Goal: Task Accomplishment & Management: Manage account settings

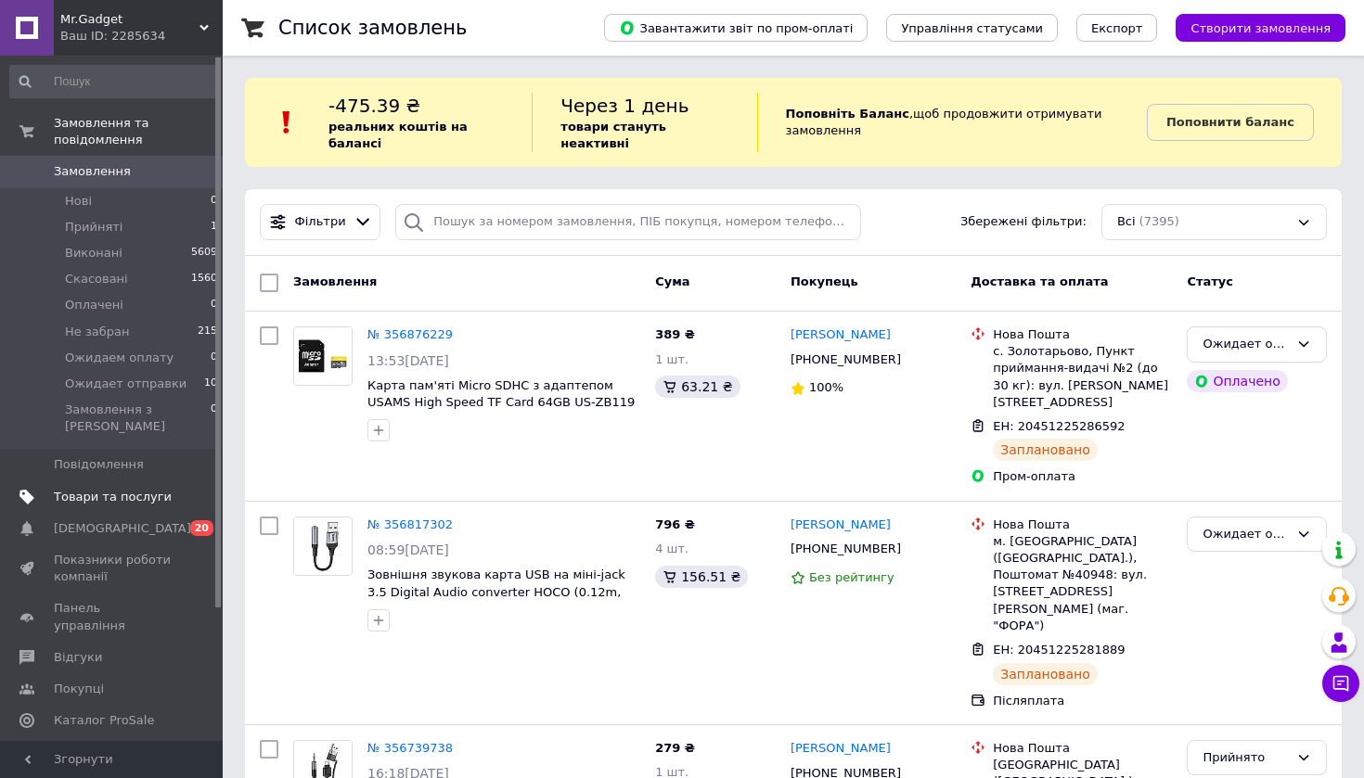
click at [111, 489] on span "Товари та послуги" at bounding box center [113, 497] width 118 height 17
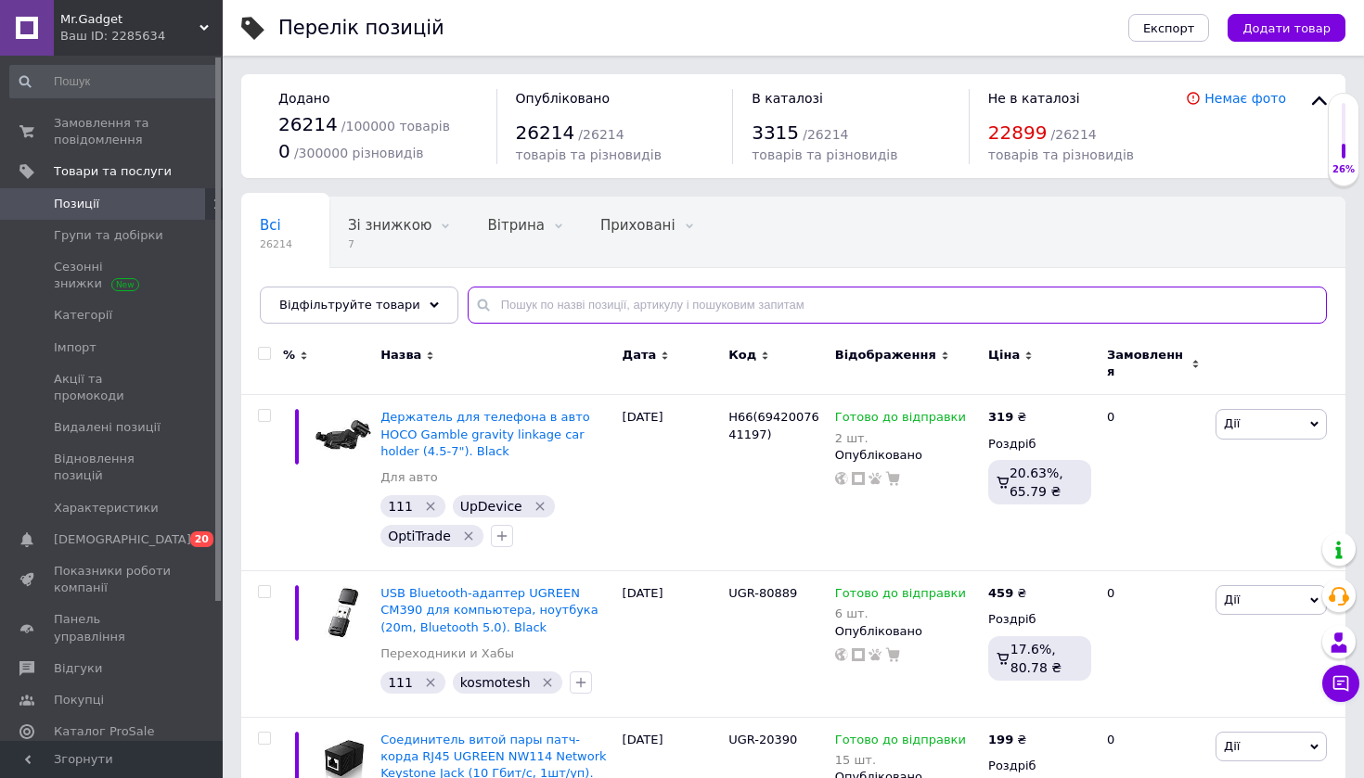
click at [515, 308] on input "text" at bounding box center [897, 305] width 859 height 37
paste input "16819"
type input "16819"
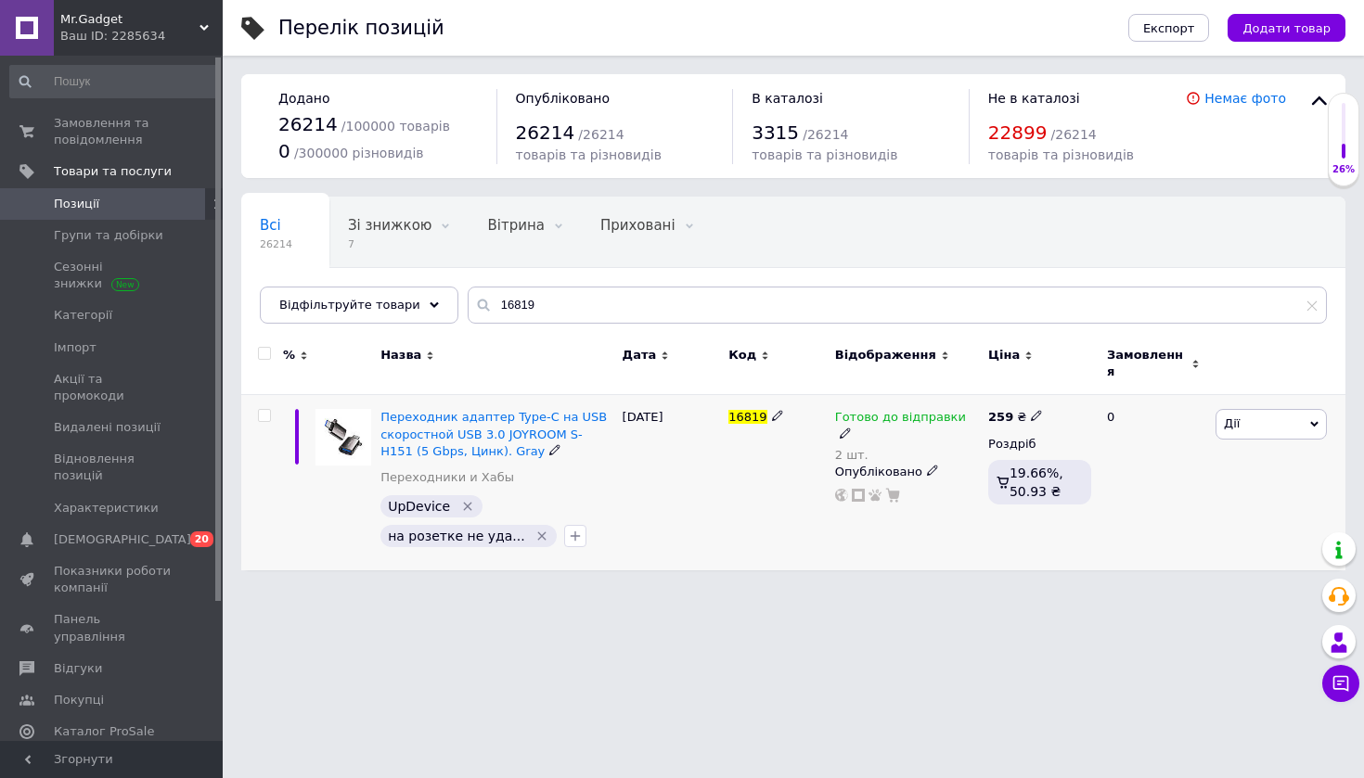
click at [851, 428] on icon at bounding box center [845, 433] width 11 height 11
click at [1029, 396] on span "Готово до відправки" at bounding box center [1032, 411] width 64 height 31
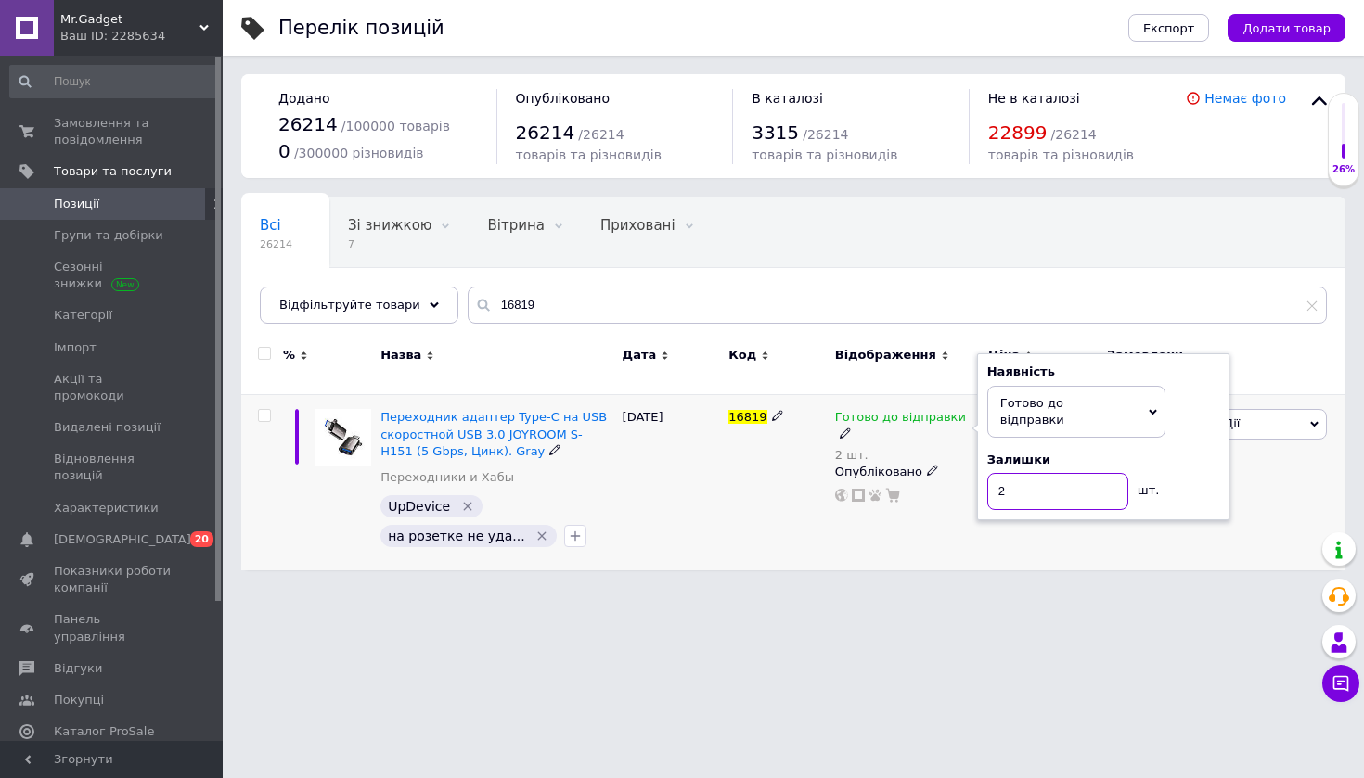
click at [1021, 473] on input "2" at bounding box center [1057, 491] width 141 height 37
type input "1"
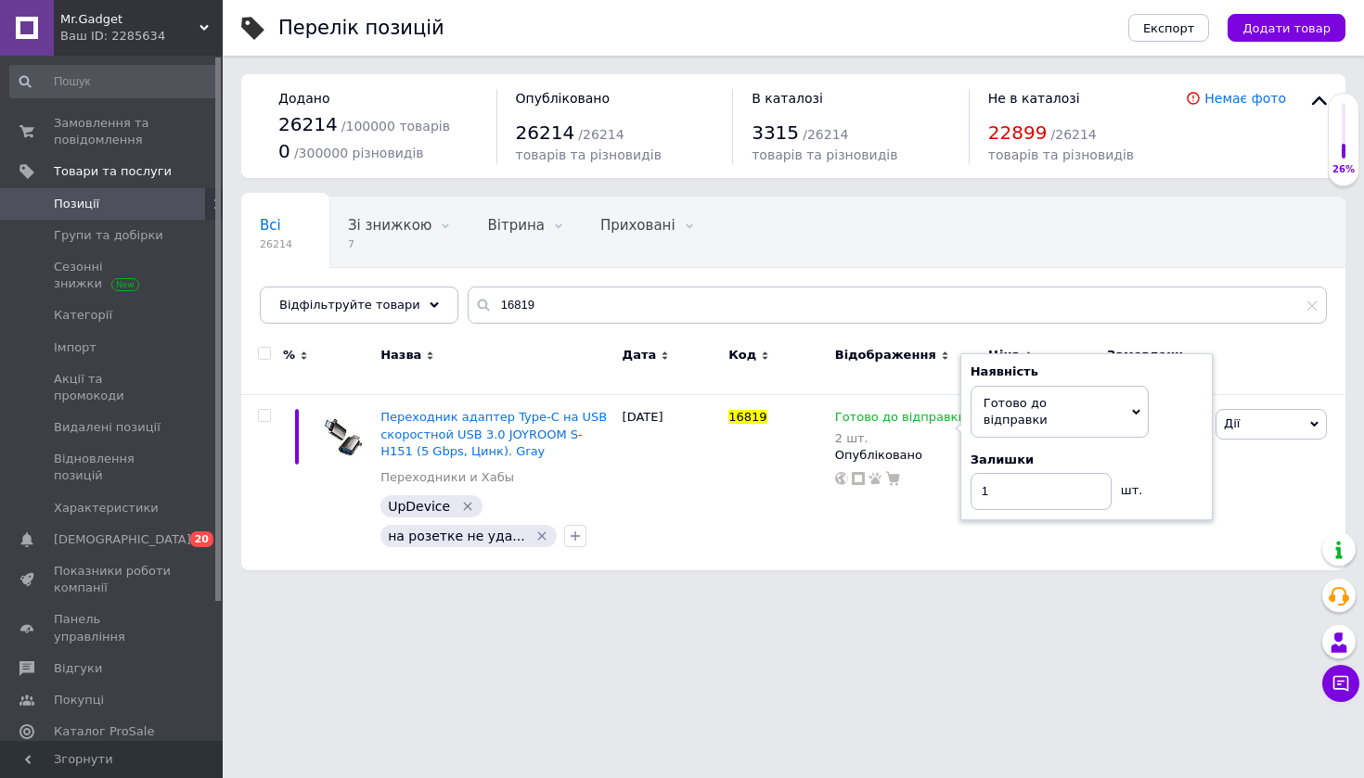
click at [860, 589] on html "Mr.Gadget Ваш ID: 2285634 Сайт Mr.Gadget Кабінет покупця Перевірити стан систем…" at bounding box center [682, 294] width 1364 height 589
